Goal: Information Seeking & Learning: Learn about a topic

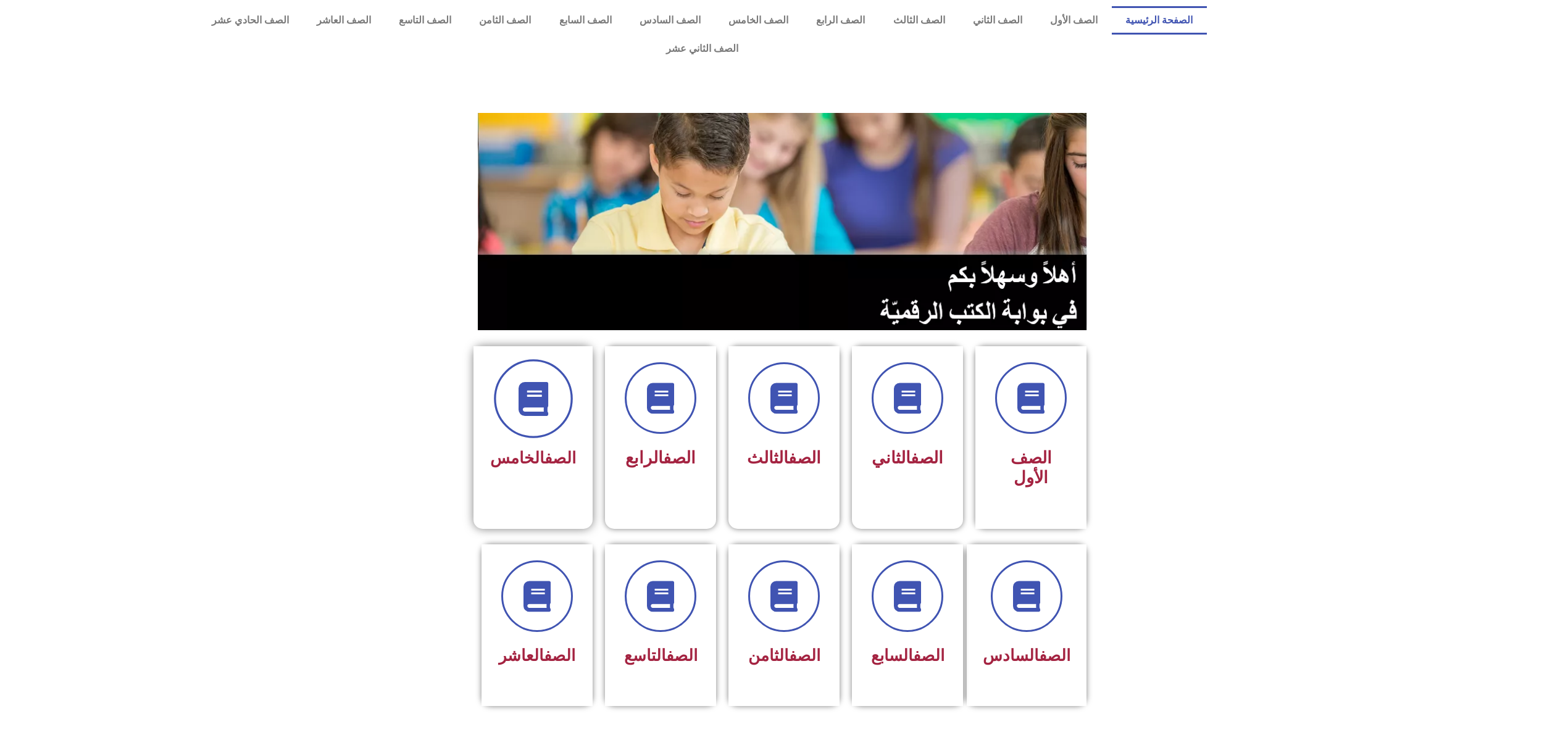
click at [524, 382] on icon at bounding box center [533, 399] width 34 height 34
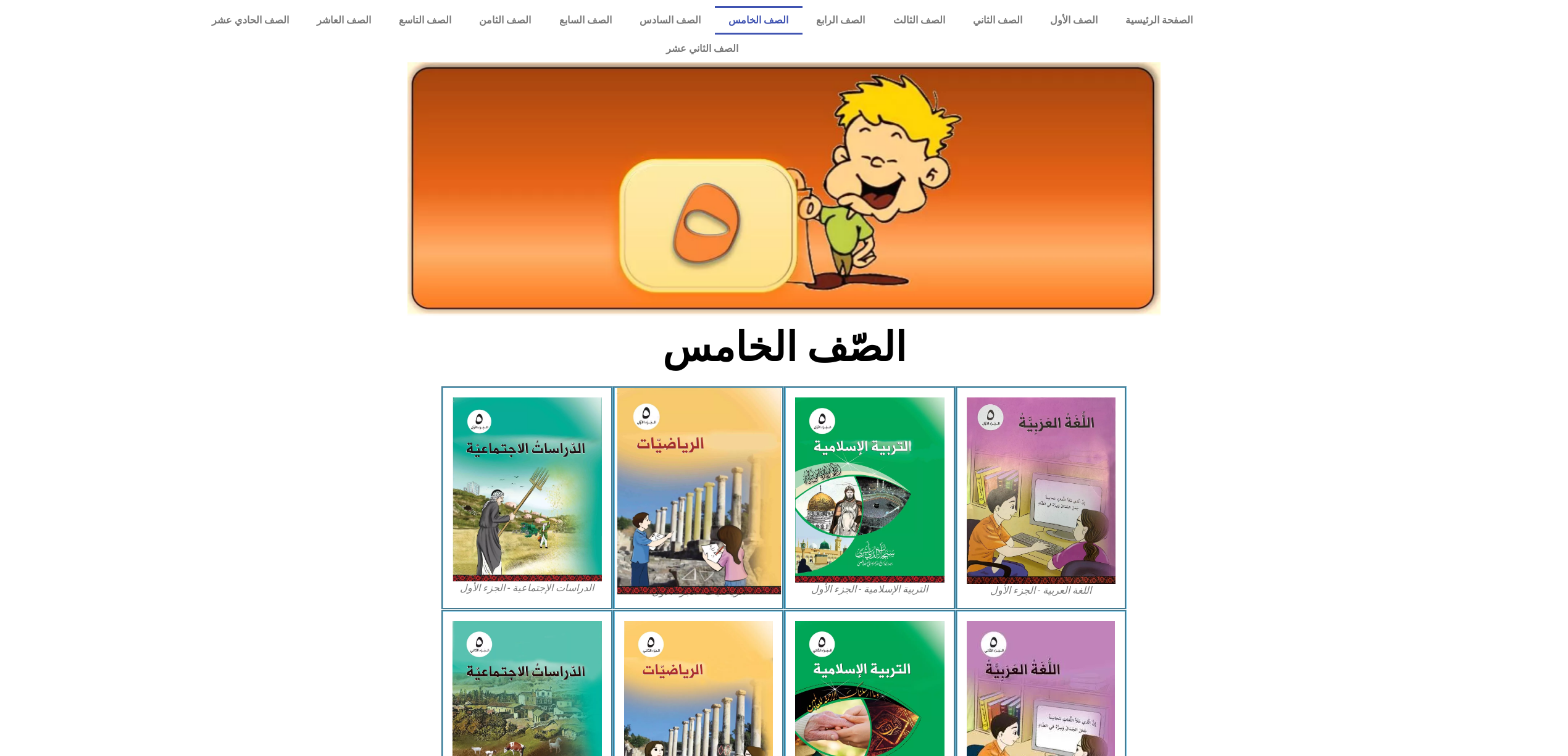
click at [736, 444] on img at bounding box center [698, 491] width 164 height 206
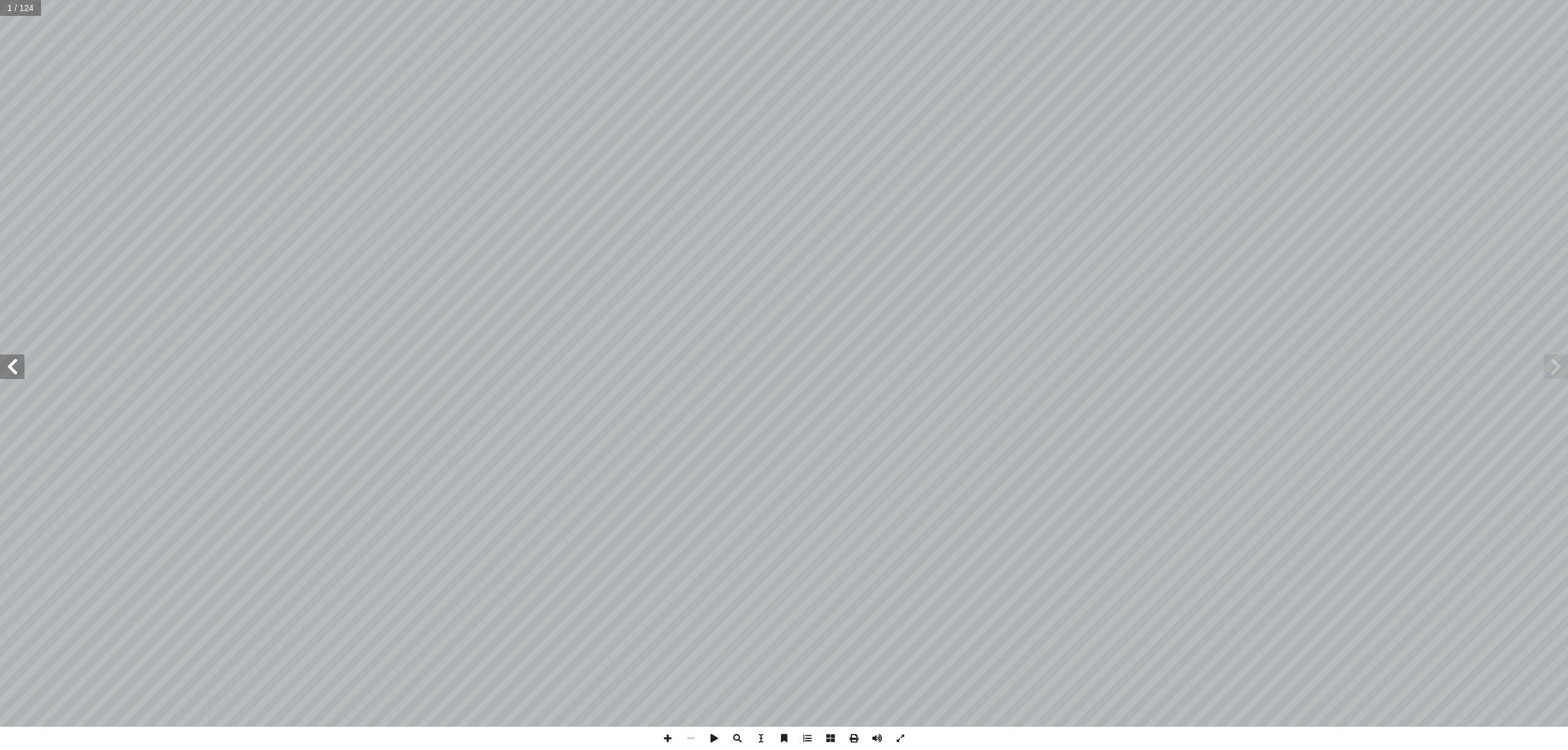
click at [6, 358] on span at bounding box center [12, 366] width 24 height 24
click at [16, 361] on span at bounding box center [12, 366] width 24 height 24
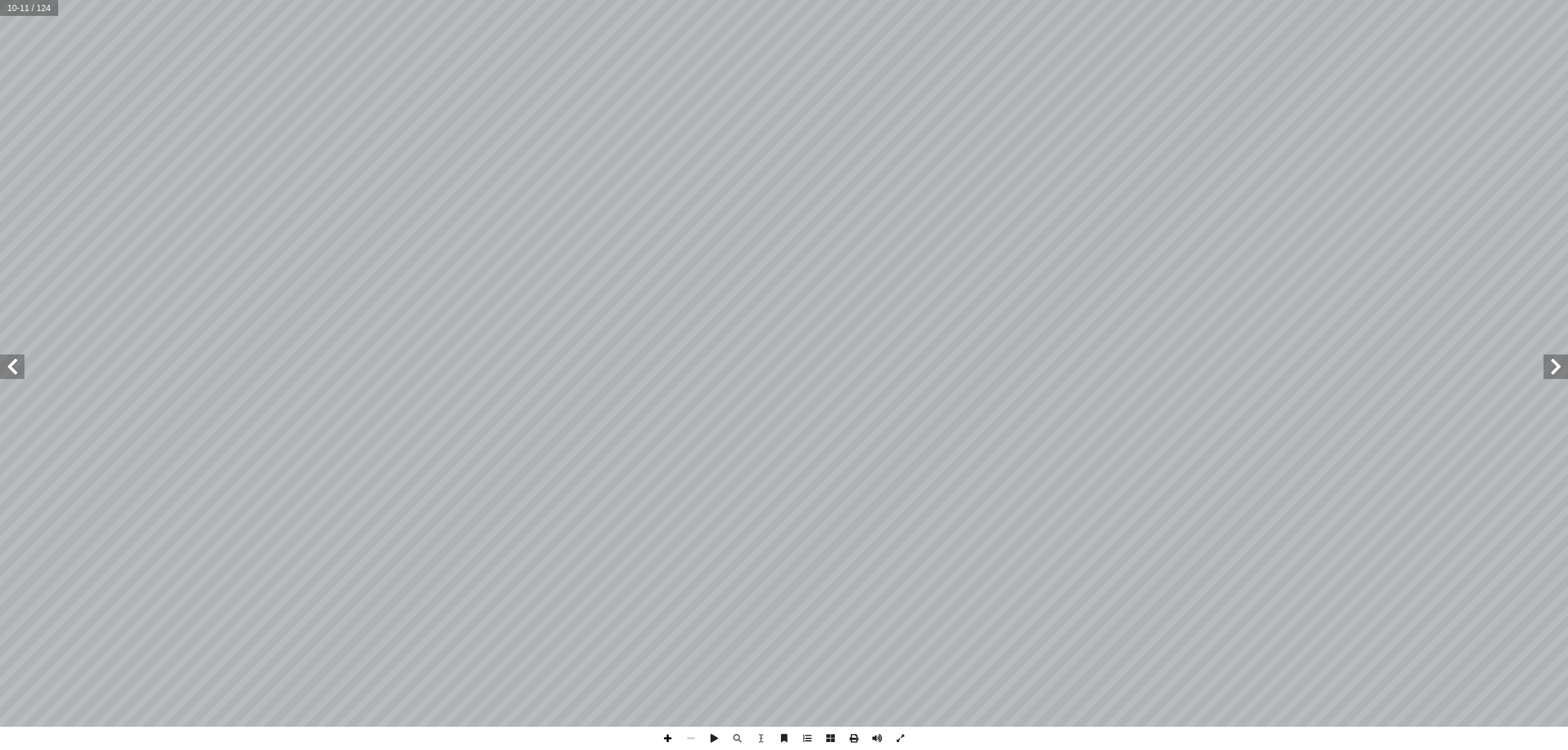
click at [665, 729] on span at bounding box center [668, 738] width 23 height 23
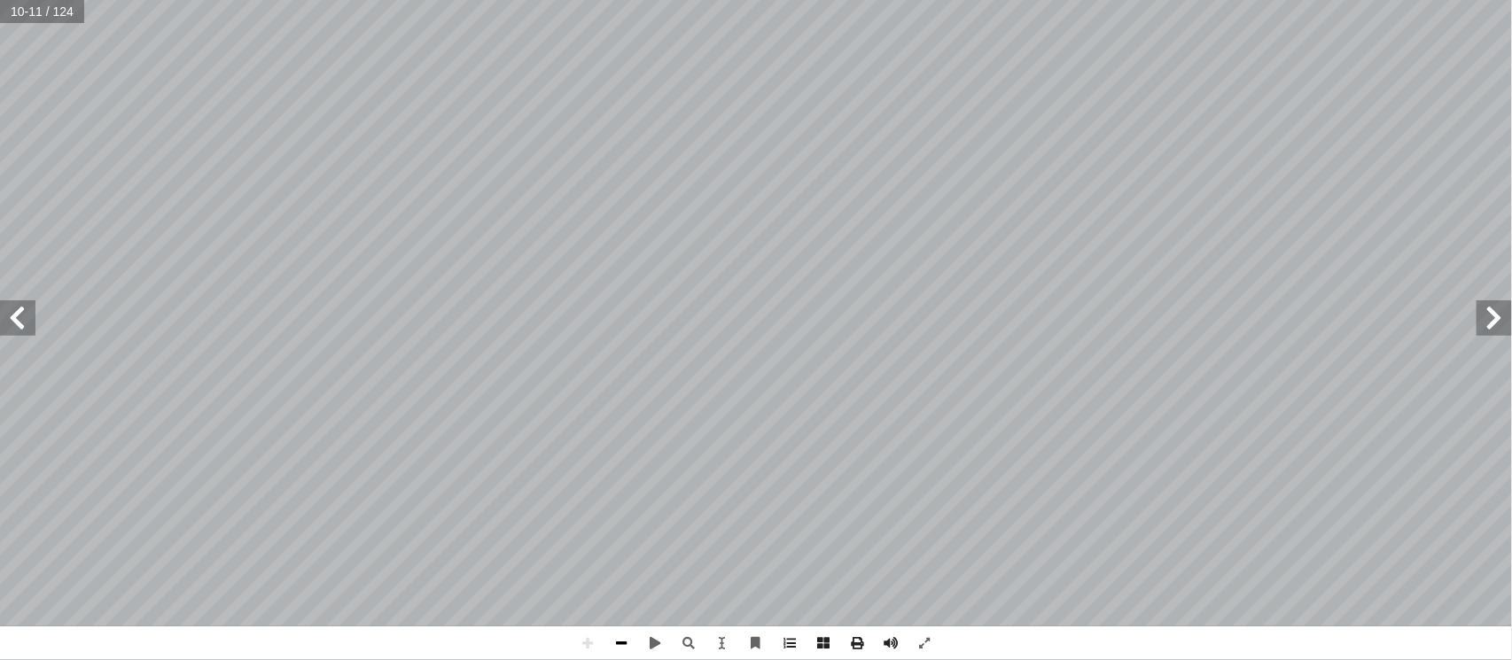
click at [617, 639] on span at bounding box center [622, 644] width 34 height 34
click at [583, 635] on span at bounding box center [588, 644] width 34 height 34
click at [583, 644] on span at bounding box center [588, 644] width 34 height 34
click at [624, 638] on span at bounding box center [622, 644] width 34 height 34
click at [592, 645] on span at bounding box center [588, 644] width 34 height 34
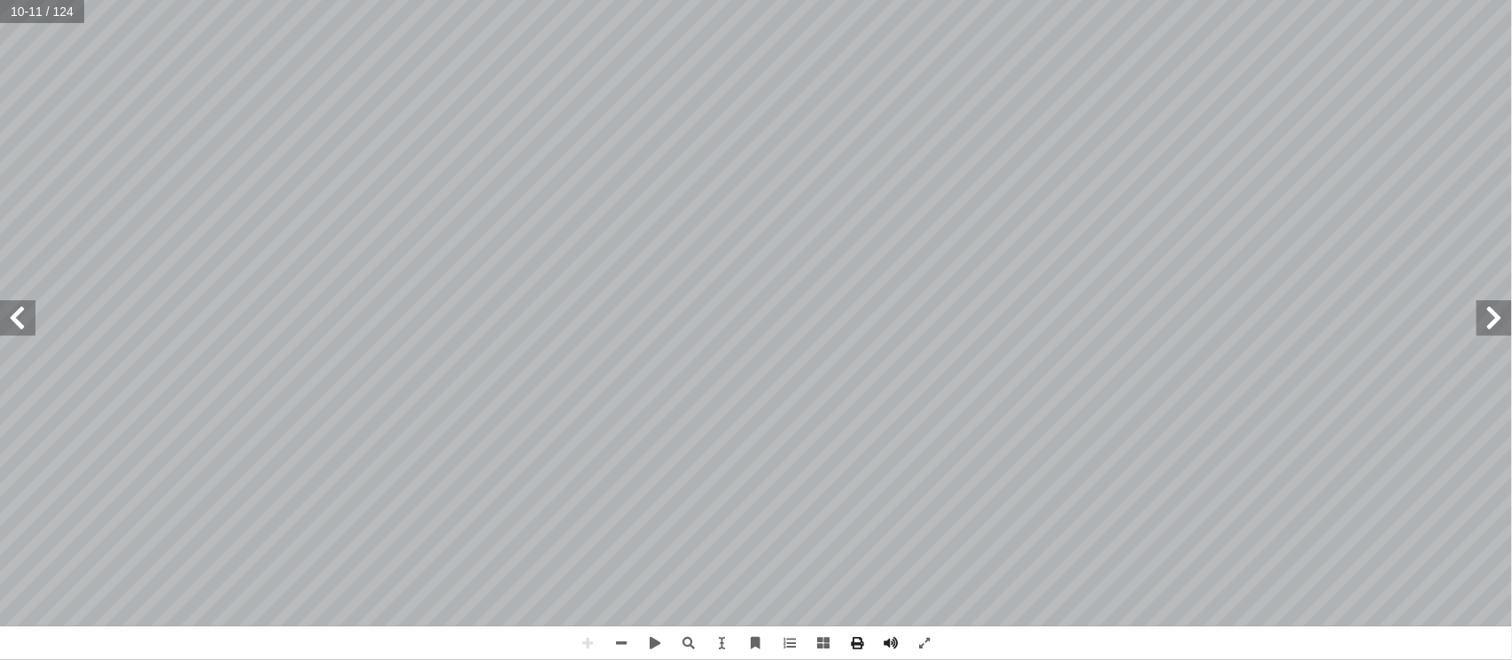
click at [855, 0] on html "الصفحة الرئيسية الصف الأول الصف الثاني الصف الثالث الصف الرابع الصف الخامس الصف…" at bounding box center [756, 80] width 1512 height 161
click at [12, 306] on span at bounding box center [17, 318] width 35 height 35
click at [264, 161] on html "الصفحة الرئيسية الصف الأول الصف الثاني الصف الثالث الصف الرابع الصف الخامس الصف…" at bounding box center [756, 80] width 1512 height 161
click at [619, 643] on span at bounding box center [622, 644] width 34 height 34
